Goal: Task Accomplishment & Management: Use online tool/utility

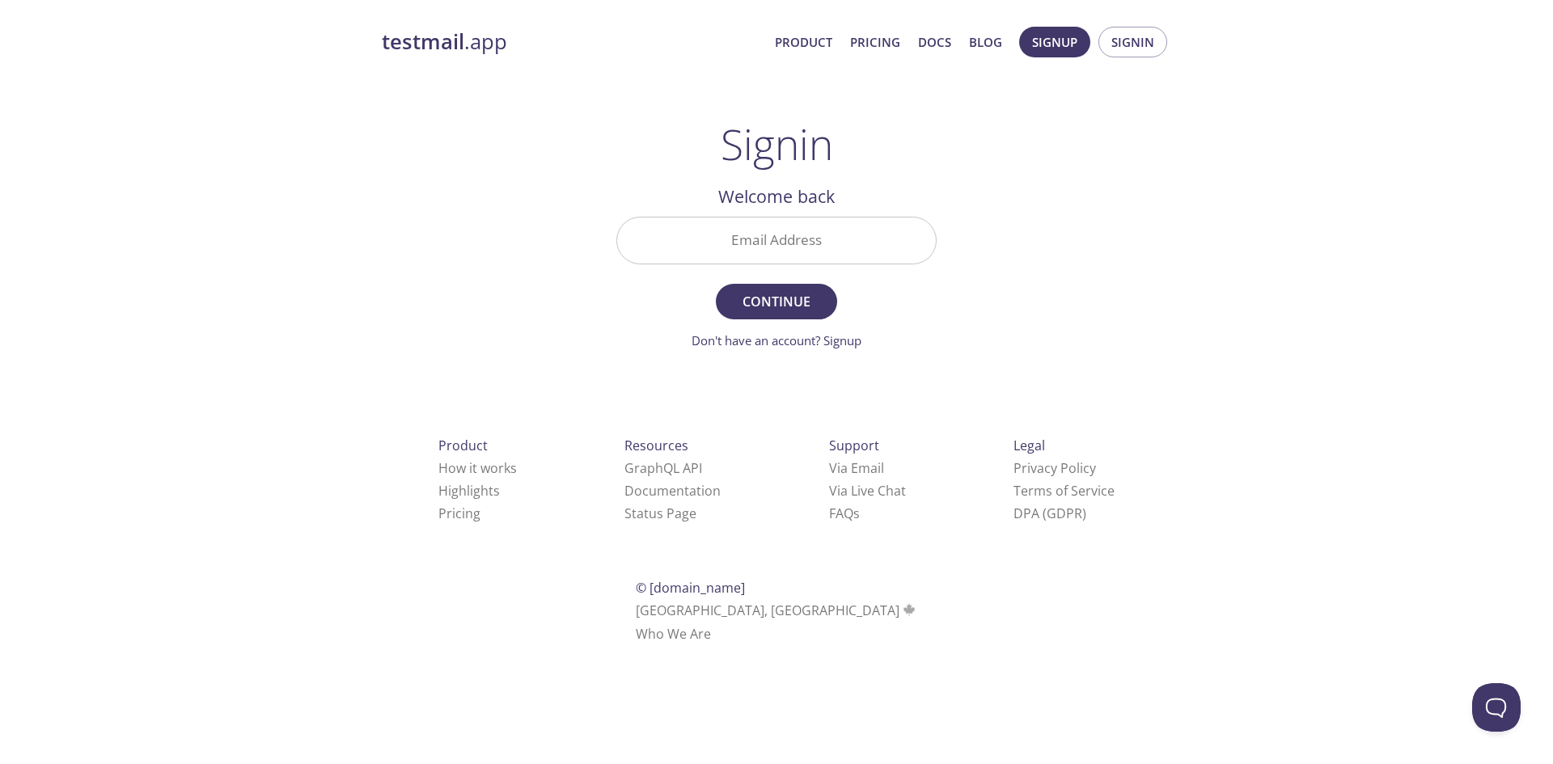
click at [800, 244] on input "Email Address" at bounding box center [776, 241] width 319 height 46
click at [1121, 48] on span "Signin" at bounding box center [1132, 42] width 43 height 21
click at [780, 258] on input "Email Address" at bounding box center [776, 241] width 319 height 46
paste input "[EMAIL_ADDRESS][DOMAIN_NAME]"
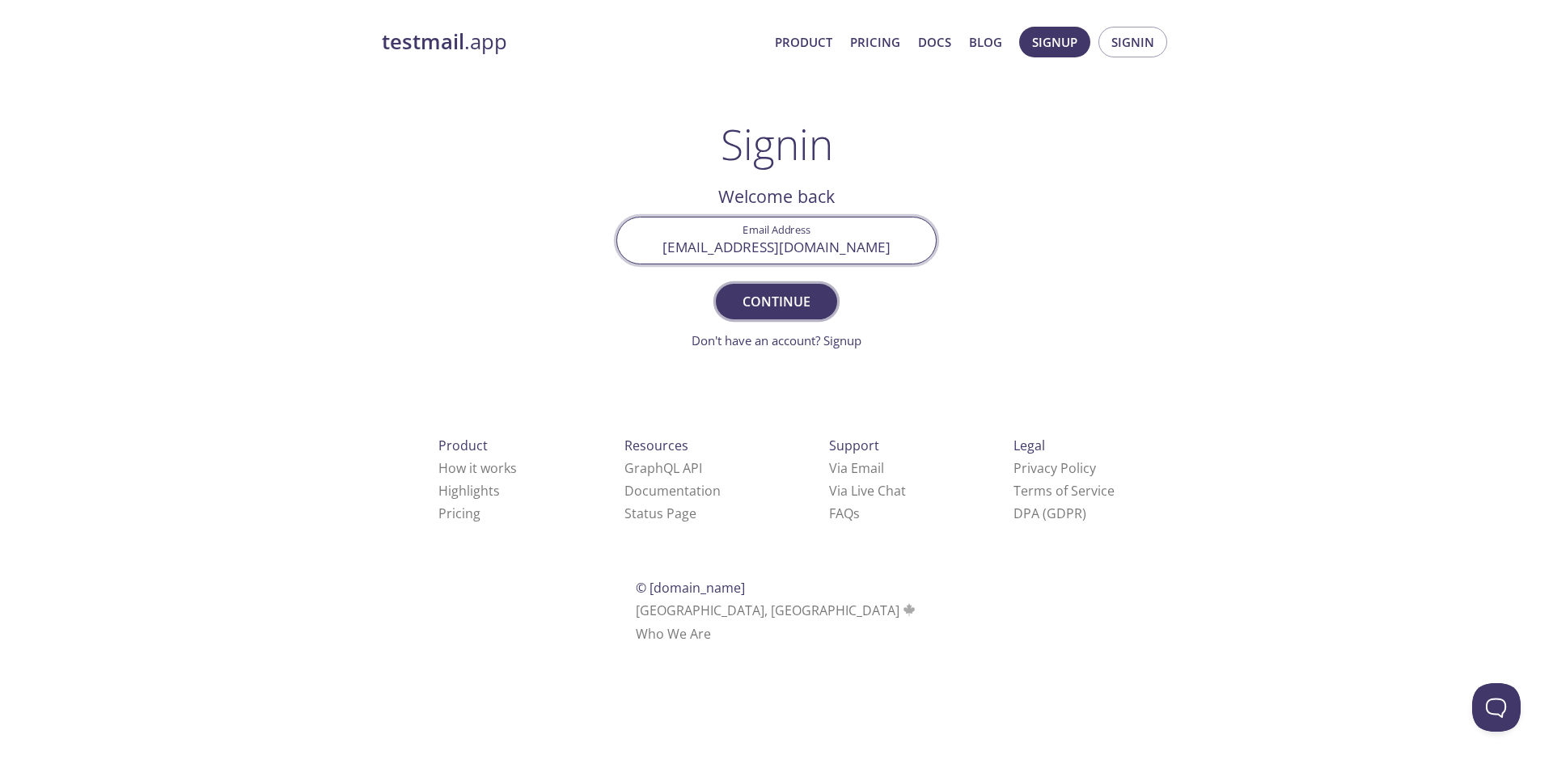
type input "[EMAIL_ADDRESS][DOMAIN_NAME]"
click at [772, 319] on button "Continue" at bounding box center [776, 302] width 121 height 36
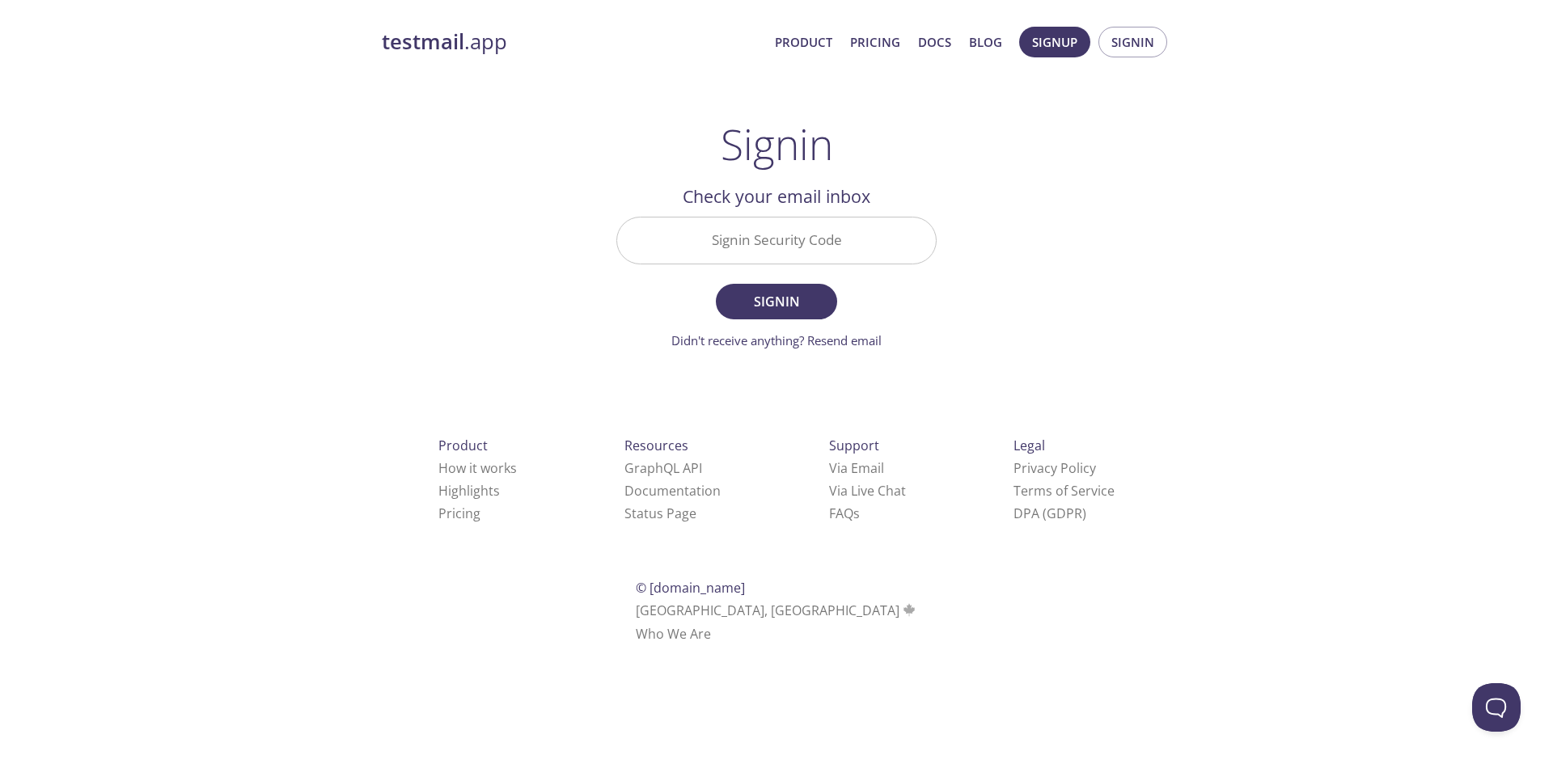
click at [815, 246] on input "Signin Security Code" at bounding box center [776, 241] width 319 height 46
paste input "47MD6HW"
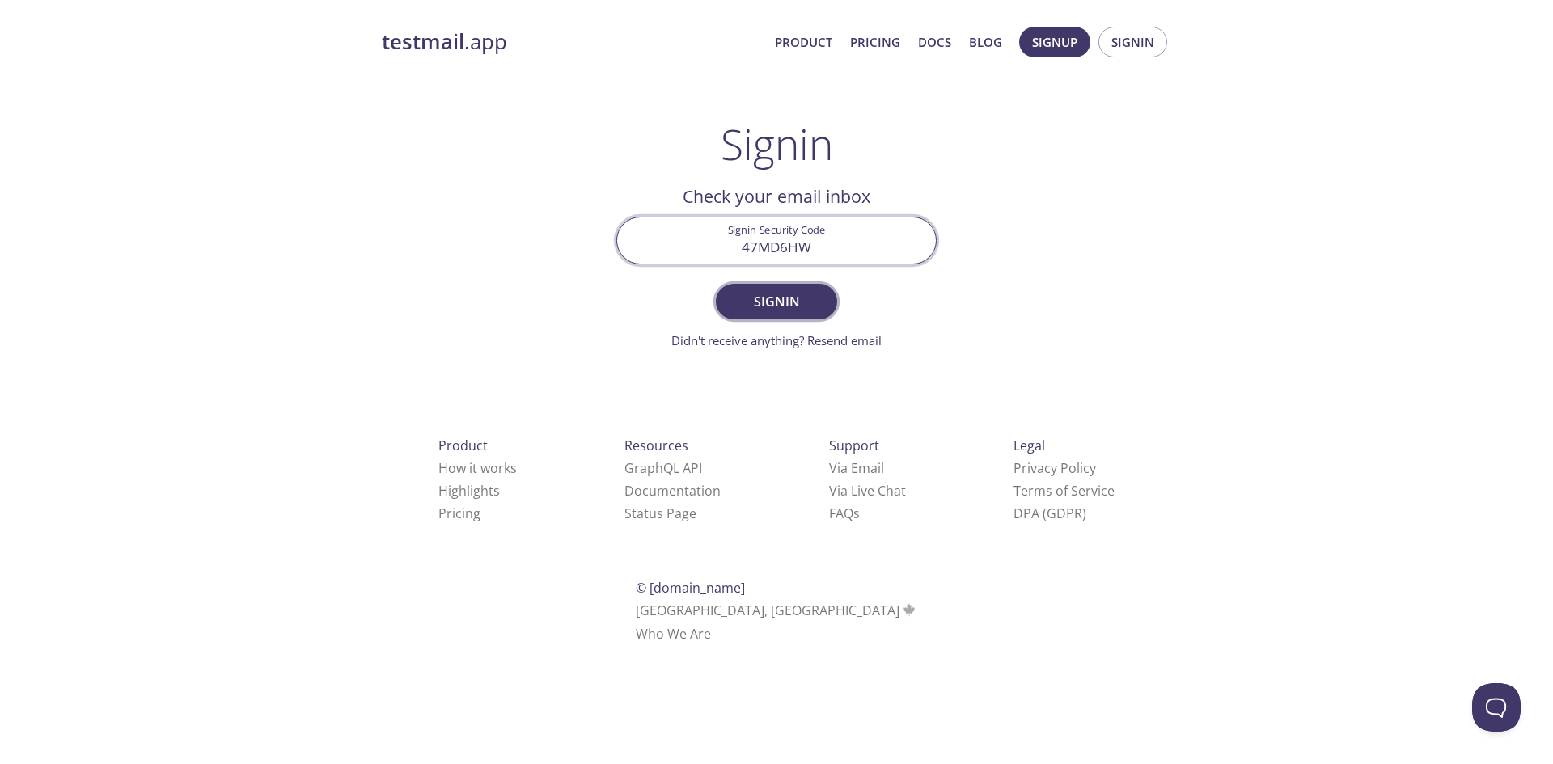
type input "47MD6HW"
click at [762, 311] on span "Signin" at bounding box center [777, 301] width 86 height 23
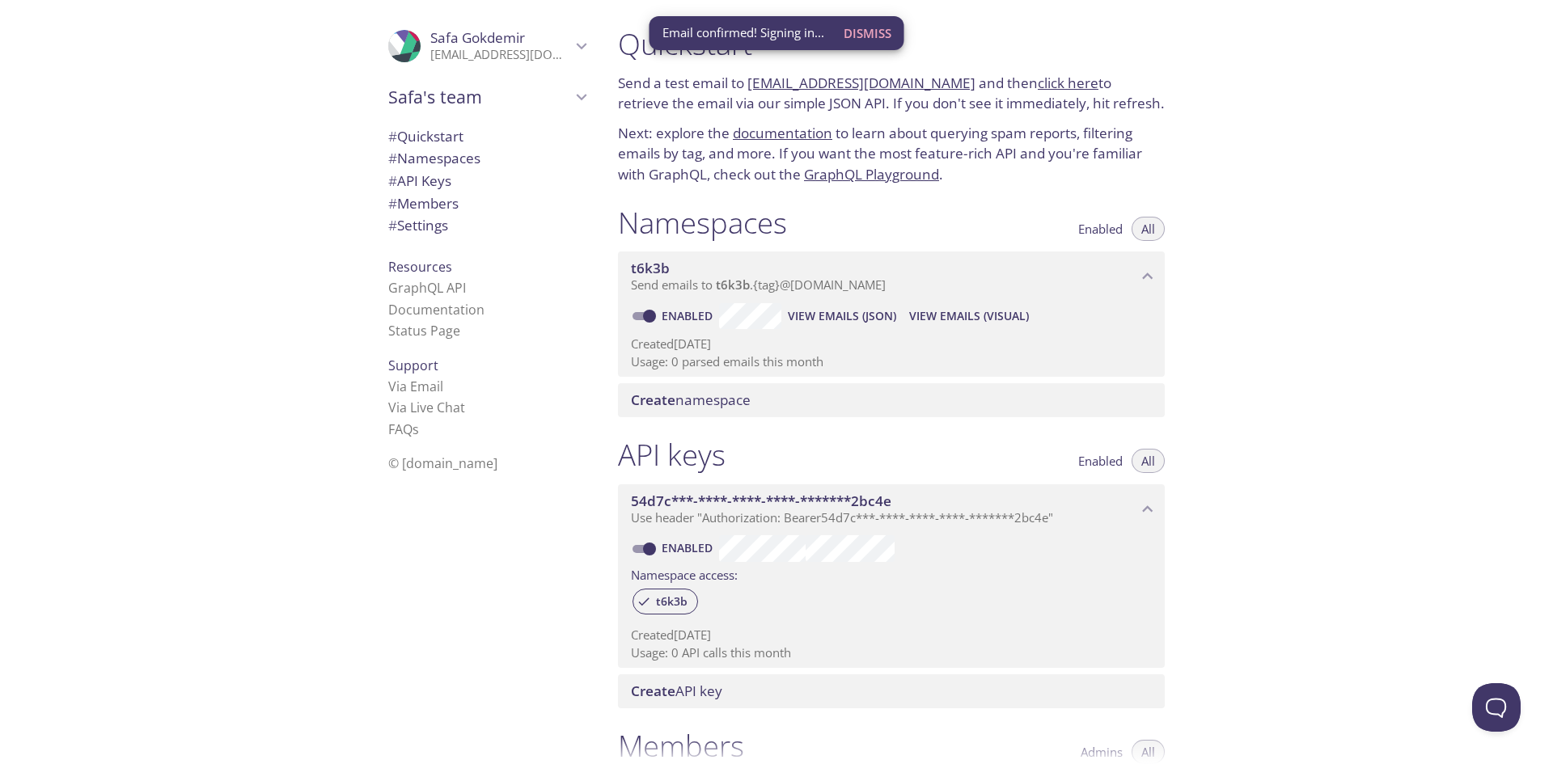
click at [843, 317] on span "View Emails (JSON)" at bounding box center [842, 316] width 108 height 19
click at [888, 27] on span "Dismiss" at bounding box center [874, 33] width 48 height 21
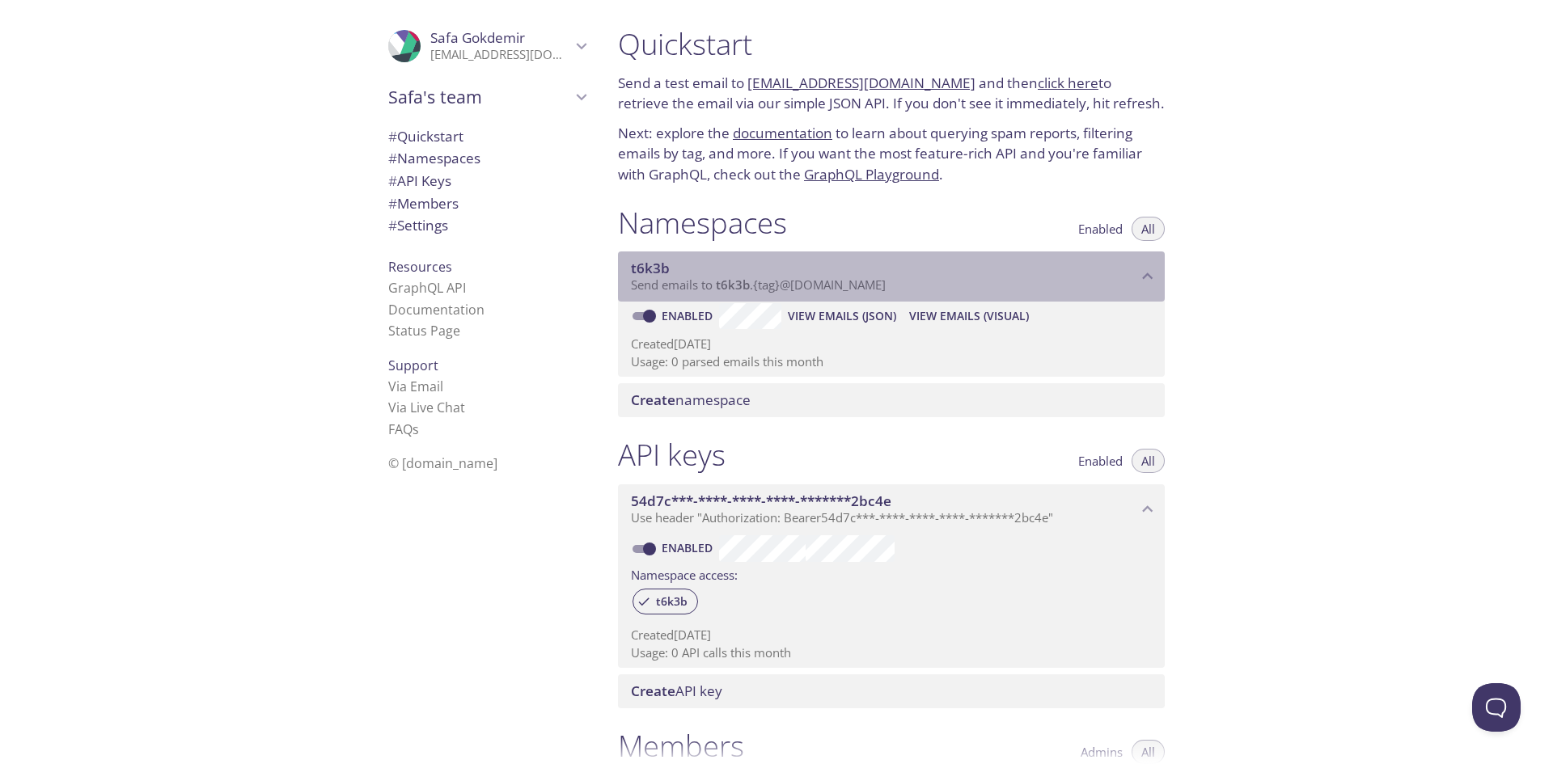
drag, startPoint x: 948, startPoint y: 284, endPoint x: 795, endPoint y: 290, distance: 153.0
click at [795, 290] on p "Send emails to t6k3b . {tag} @[DOMAIN_NAME]" at bounding box center [884, 285] width 506 height 16
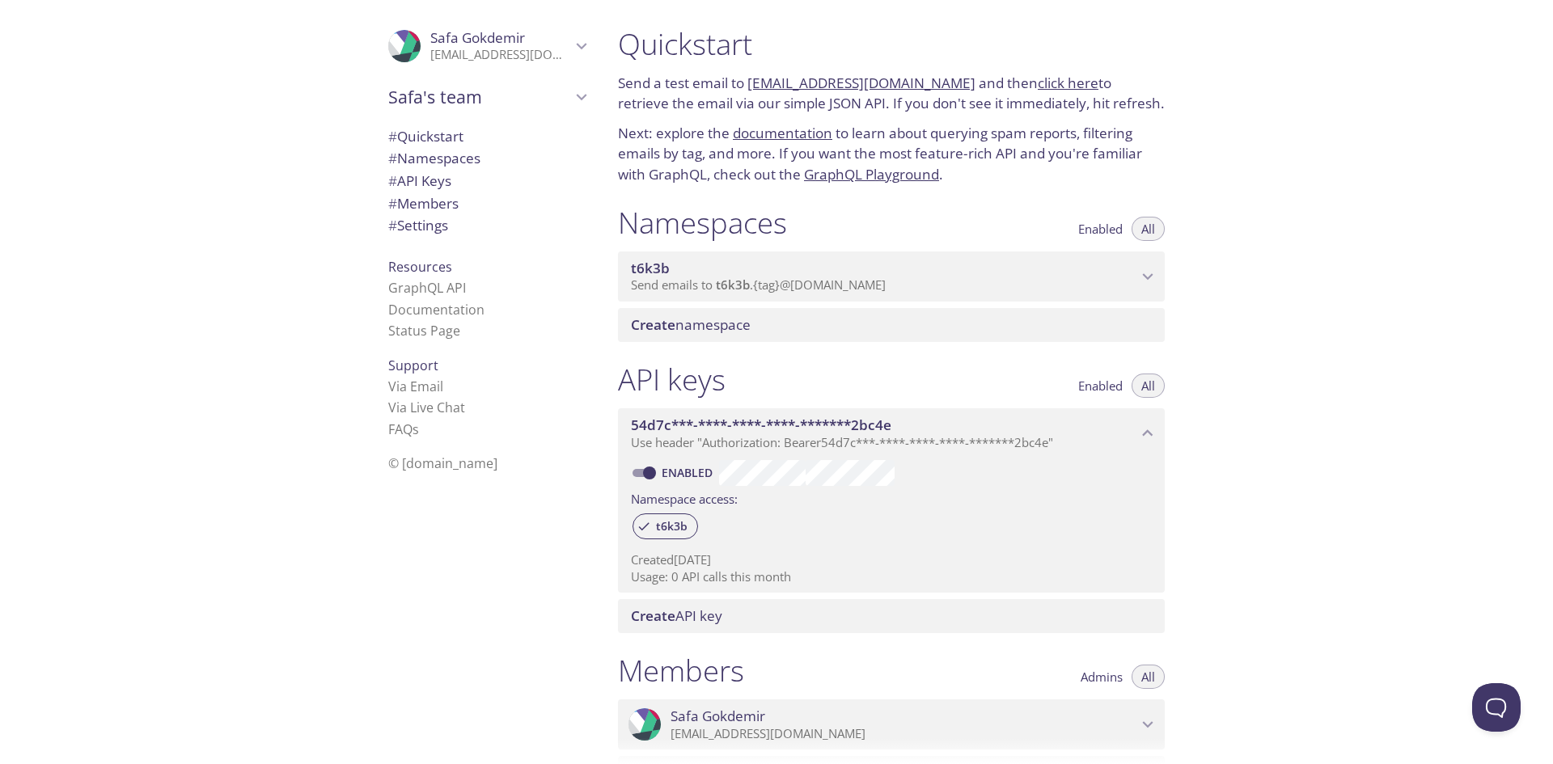
click at [804, 285] on span "Send emails to t6k3b . {tag} @[DOMAIN_NAME]" at bounding box center [758, 285] width 255 height 16
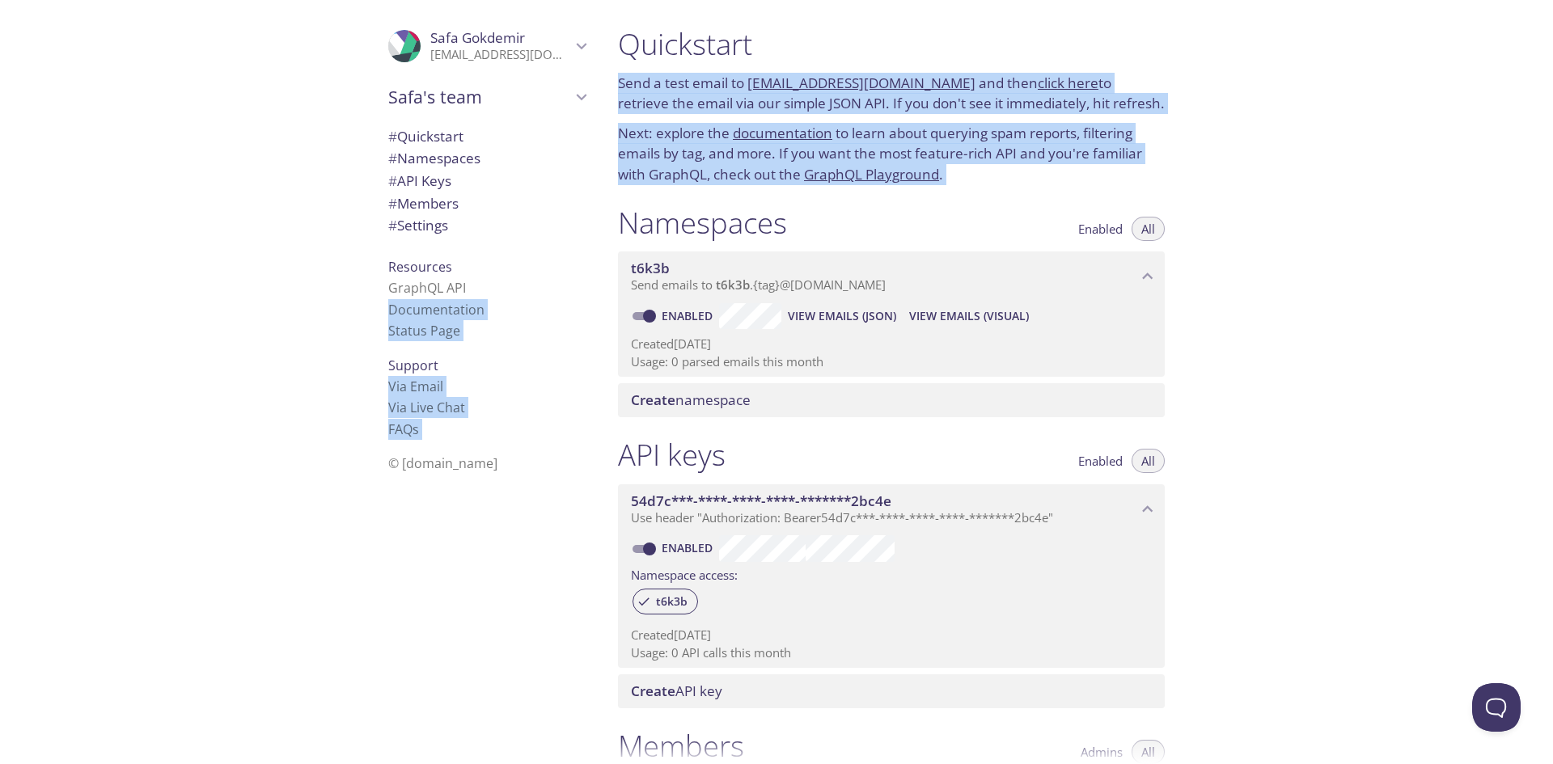
drag, startPoint x: 580, startPoint y: 285, endPoint x: 919, endPoint y: 222, distance: 344.8
click at [903, 262] on div ".cls-1 { fill: #6d5ca8; } .cls-2 { fill: #3fc191; } .cls-3 { fill: #3b4752; } .…" at bounding box center [776, 382] width 1553 height 764
click at [997, 184] on p "Next: explore the documentation to learn about querying spam reports, filtering…" at bounding box center [891, 154] width 547 height 62
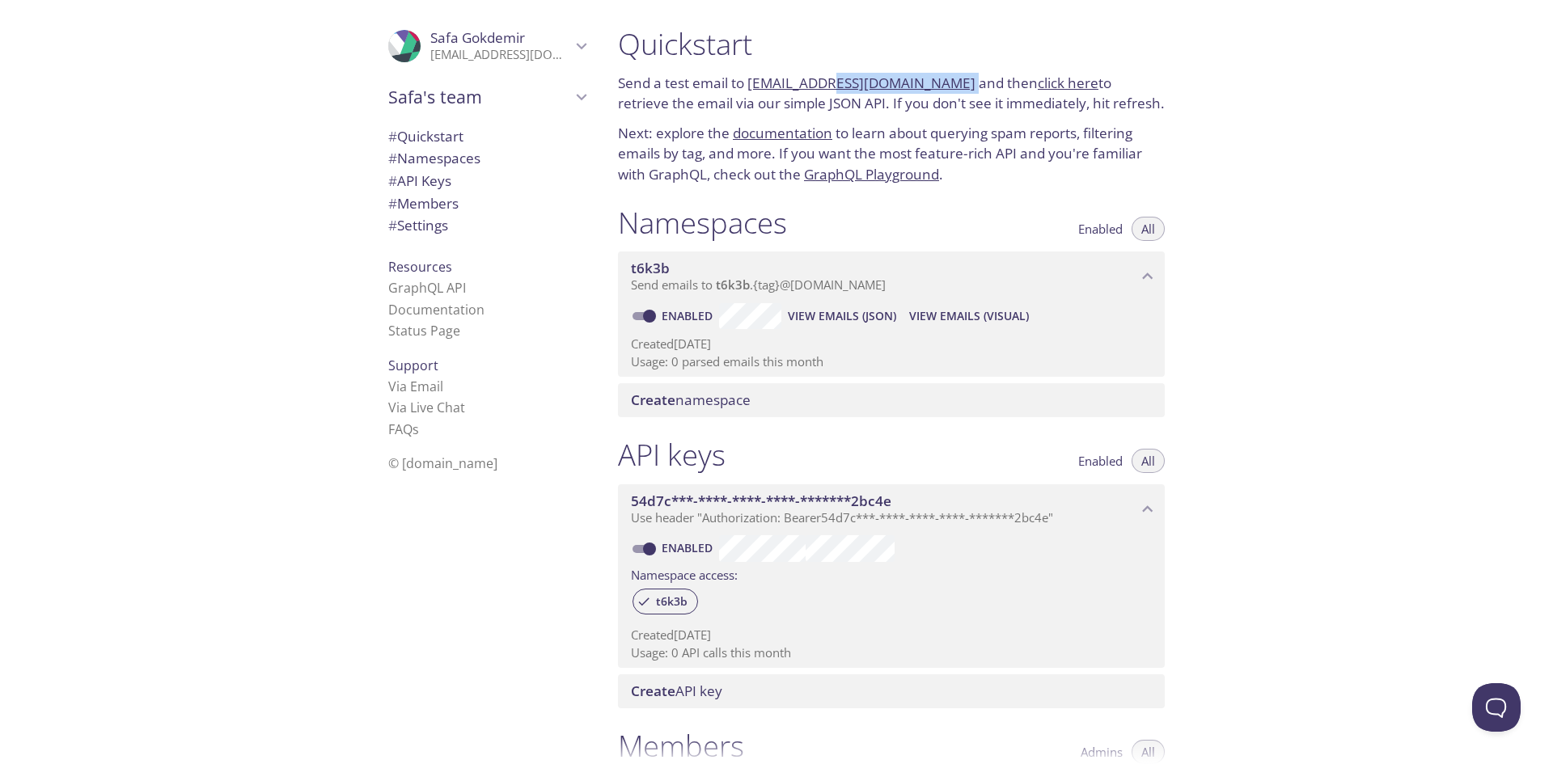
drag, startPoint x: 943, startPoint y: 76, endPoint x: 827, endPoint y: 84, distance: 115.9
click at [827, 84] on p "Send a test email to [EMAIL_ADDRESS][DOMAIN_NAME] and then click here to retrie…" at bounding box center [891, 93] width 547 height 41
copy p "[DOMAIN_NAME]"
click at [818, 313] on span "View Emails (JSON)" at bounding box center [842, 316] width 108 height 19
